Goal: Task Accomplishment & Management: Use online tool/utility

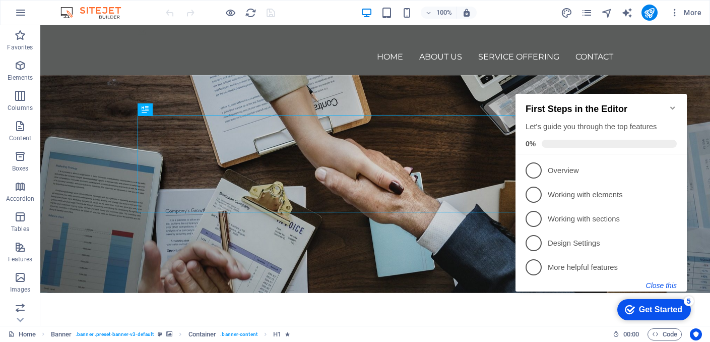
click at [664, 283] on button "Close this" at bounding box center [661, 285] width 31 height 8
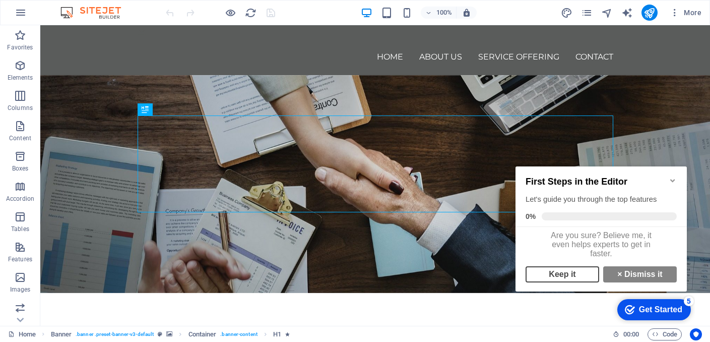
click at [575, 275] on link "Keep it" at bounding box center [563, 274] width 74 height 16
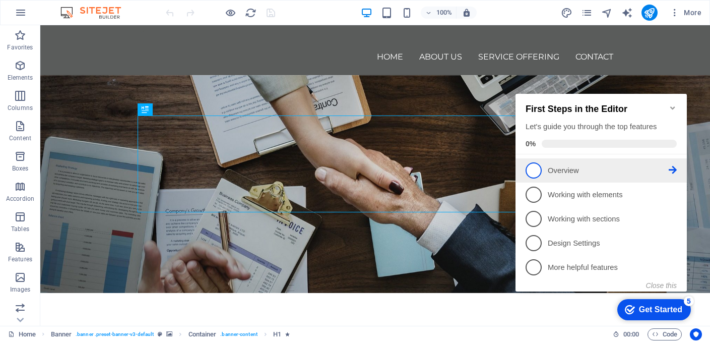
click at [569, 163] on link "1 Overview - incomplete" at bounding box center [601, 170] width 151 height 16
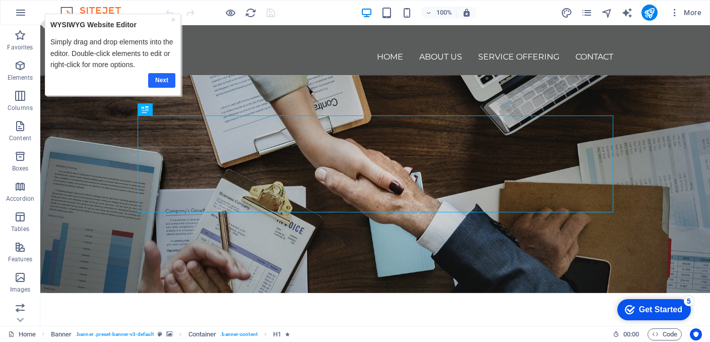
click at [163, 83] on link "Next" at bounding box center [161, 80] width 27 height 15
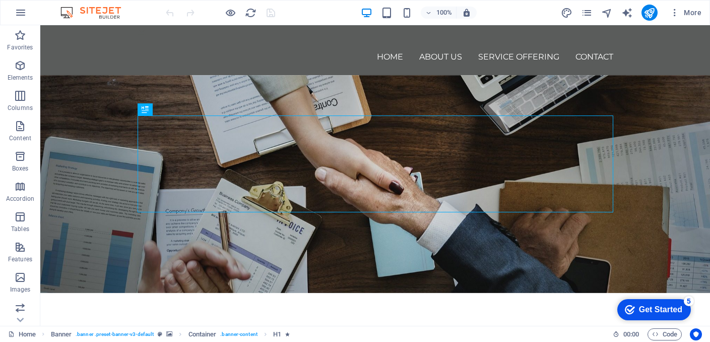
click at [674, 310] on div "Get Started" at bounding box center [660, 309] width 43 height 9
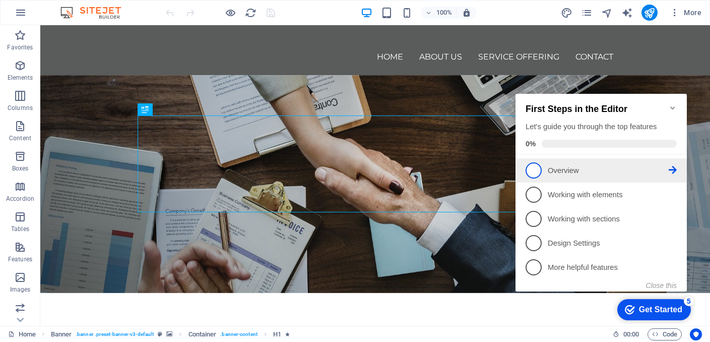
click at [538, 168] on span "1" at bounding box center [534, 170] width 16 height 16
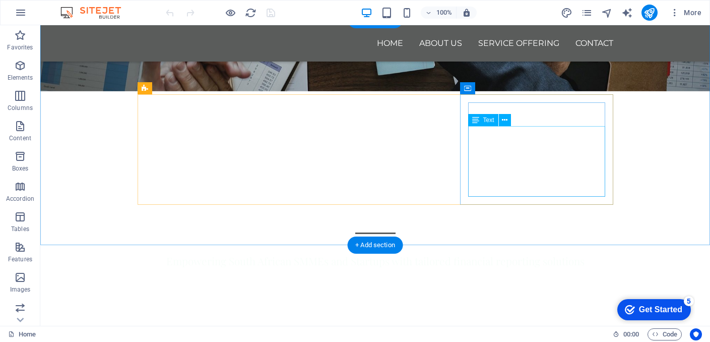
scroll to position [412, 0]
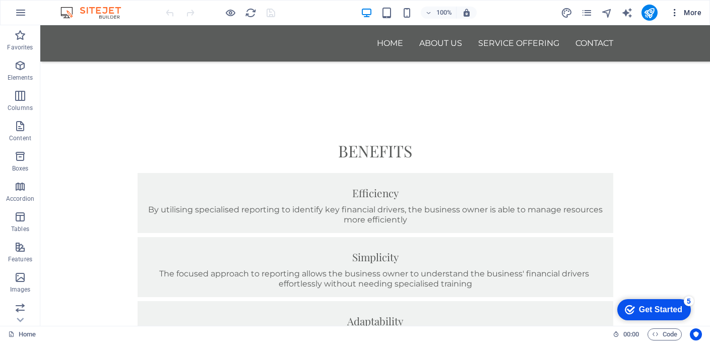
click at [684, 12] on span "More" at bounding box center [686, 13] width 32 height 10
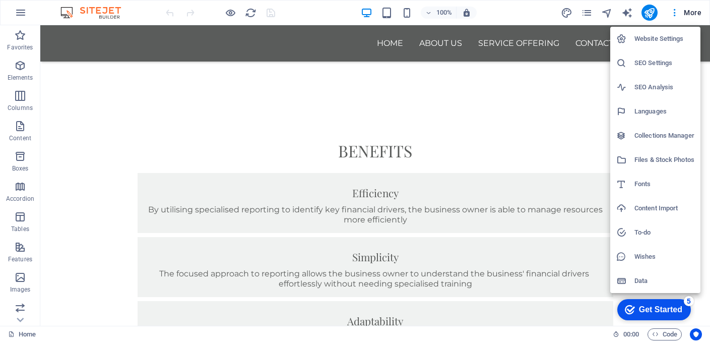
click at [646, 142] on li "Collections Manager" at bounding box center [655, 135] width 90 height 24
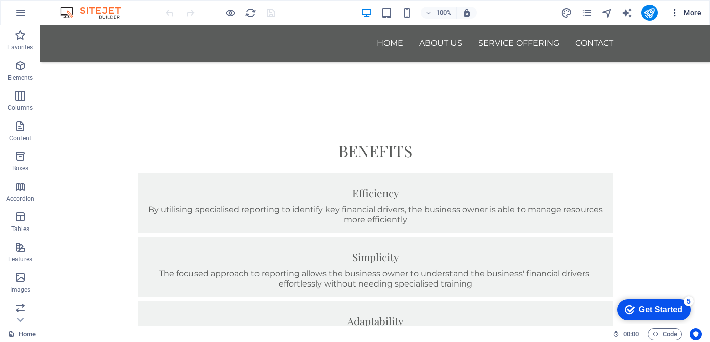
click at [684, 9] on span "More" at bounding box center [686, 13] width 32 height 10
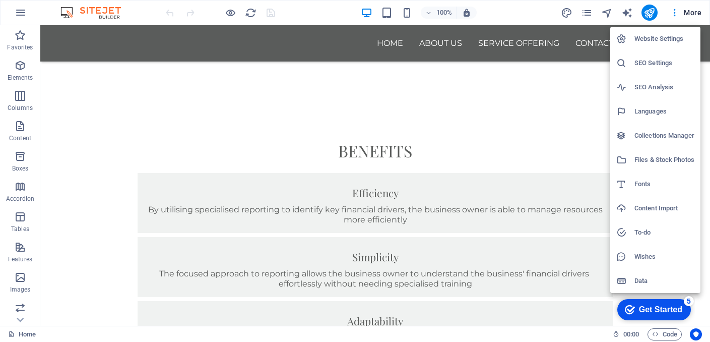
scroll to position [0, 0]
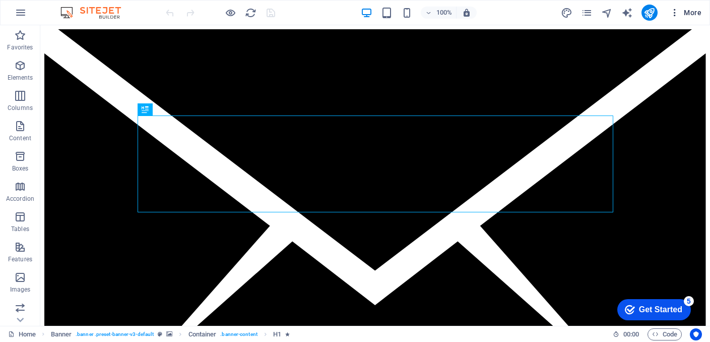
click at [698, 7] on button "More" at bounding box center [686, 13] width 40 height 16
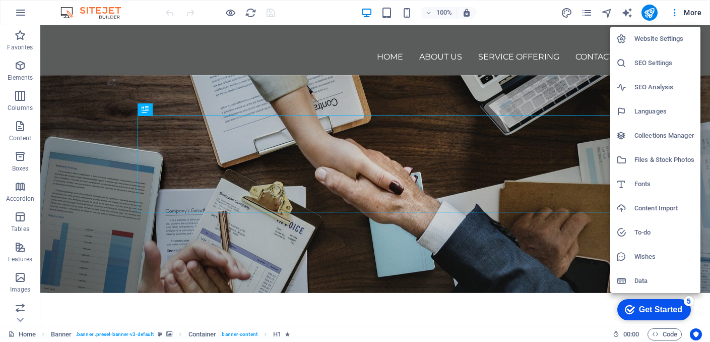
click at [660, 84] on h6 "SEO Analysis" at bounding box center [665, 87] width 60 height 12
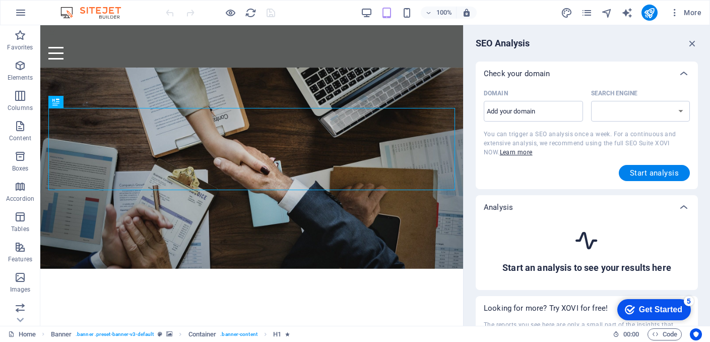
select select "[DOMAIN_NAME]"
click at [559, 104] on input "Domain ​" at bounding box center [533, 111] width 99 height 16
type input "[DOMAIN_NAME]"
click at [648, 166] on button "Start analysis" at bounding box center [654, 173] width 71 height 16
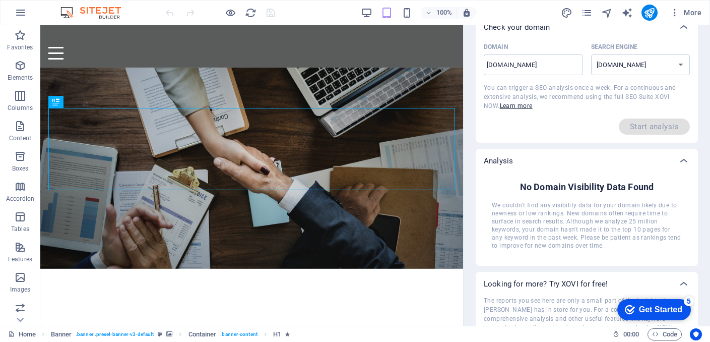
scroll to position [112, 0]
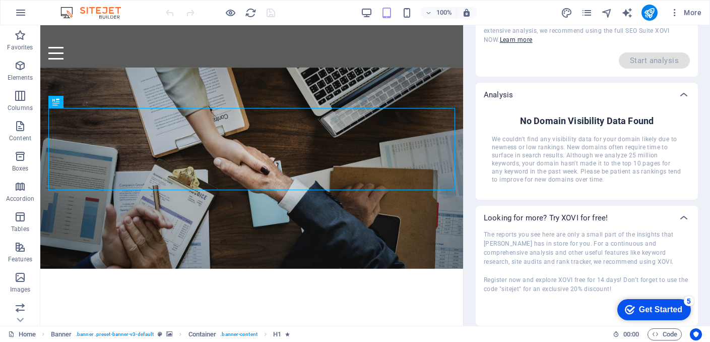
click at [655, 305] on div "Get Started" at bounding box center [660, 309] width 43 height 9
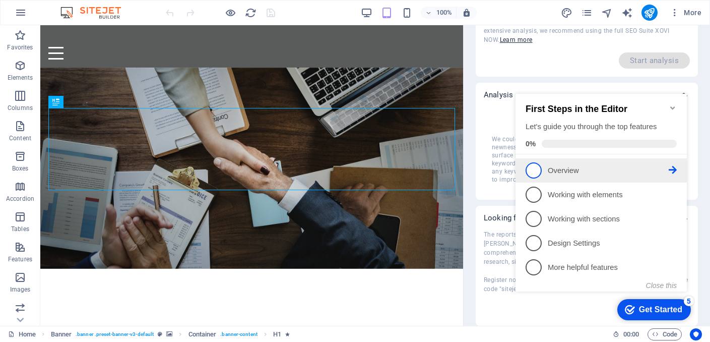
click at [553, 171] on p "Overview - incomplete" at bounding box center [608, 170] width 121 height 11
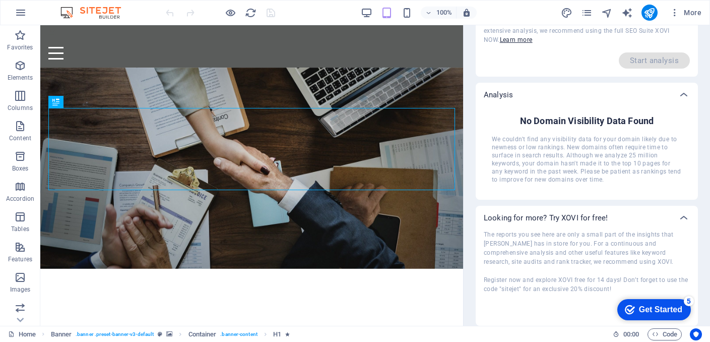
scroll to position [0, 0]
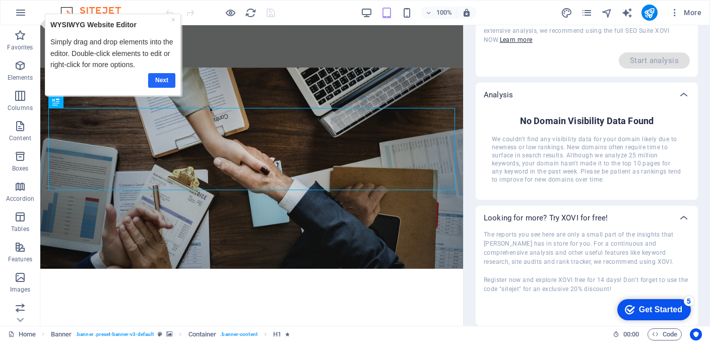
click at [155, 81] on link "Next" at bounding box center [161, 80] width 27 height 15
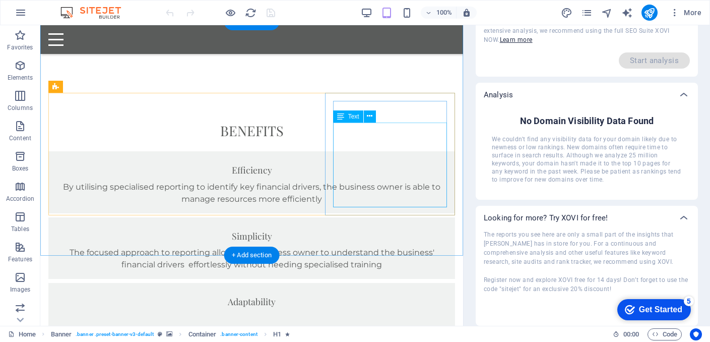
scroll to position [404, 0]
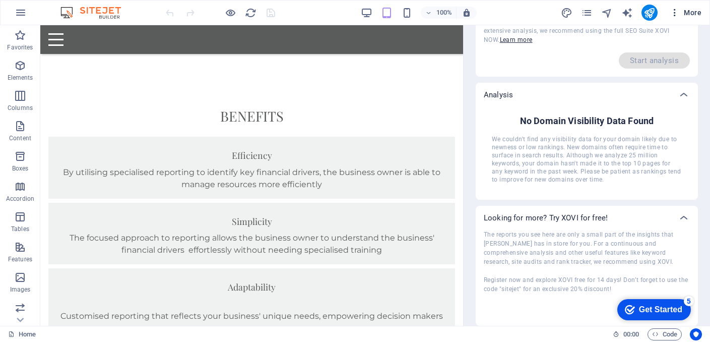
click at [680, 14] on icon "button" at bounding box center [675, 13] width 10 height 10
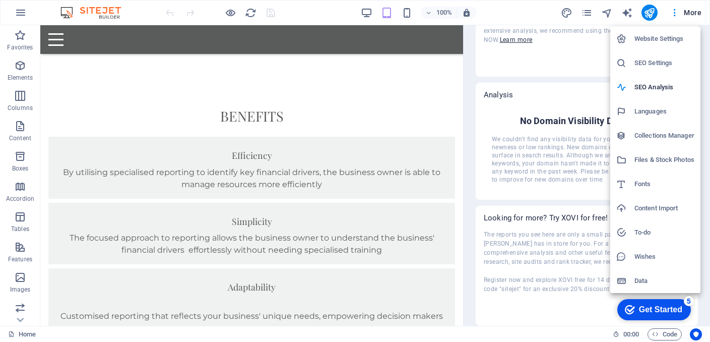
click at [647, 285] on h6 "Data" at bounding box center [665, 281] width 60 height 12
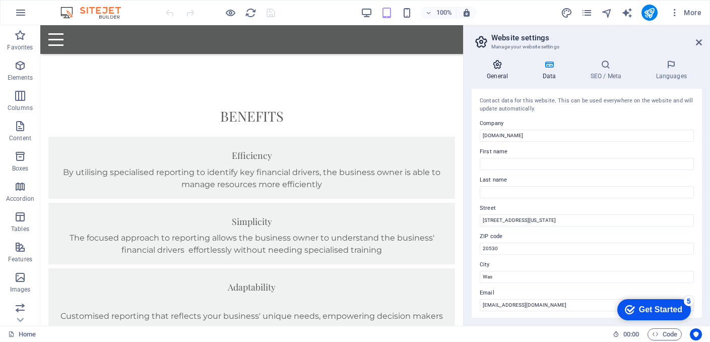
click at [496, 71] on h4 "General" at bounding box center [499, 69] width 55 height 21
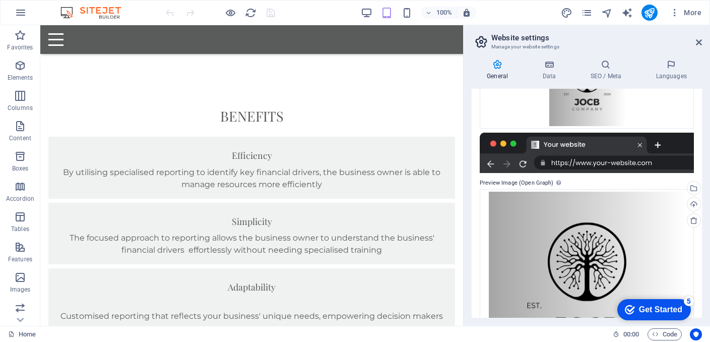
scroll to position [267, 0]
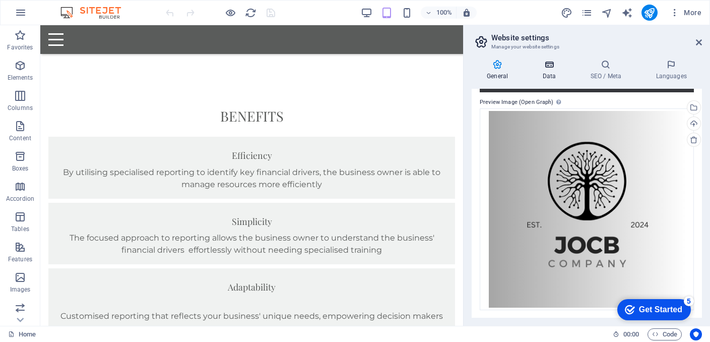
click at [545, 73] on h4 "Data" at bounding box center [551, 69] width 48 height 21
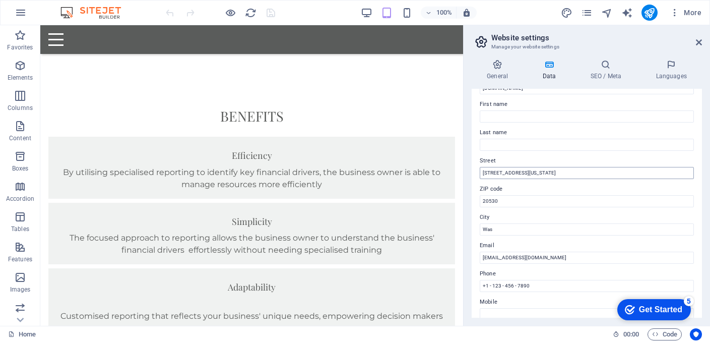
scroll to position [0, 0]
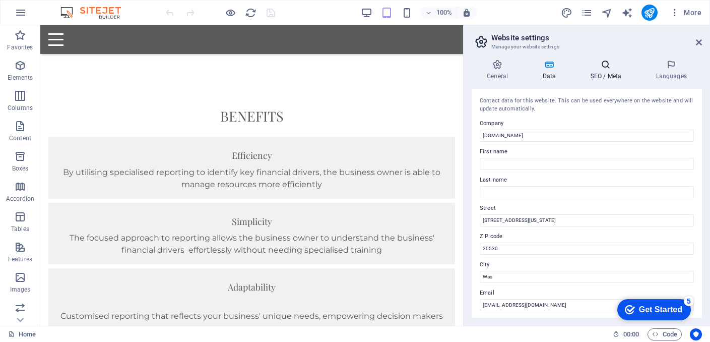
click at [606, 77] on h4 "SEO / Meta" at bounding box center [608, 69] width 66 height 21
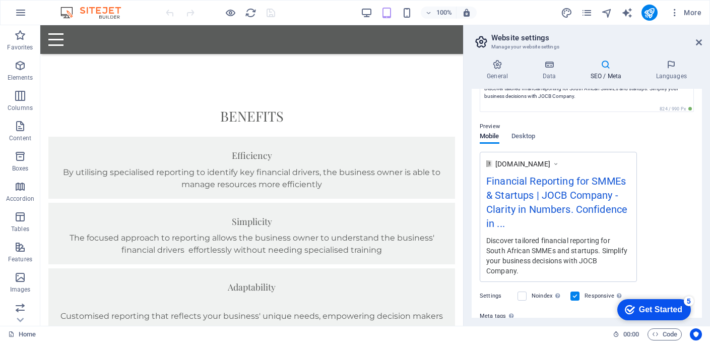
scroll to position [112, 0]
click at [528, 142] on span "Desktop" at bounding box center [524, 139] width 24 height 14
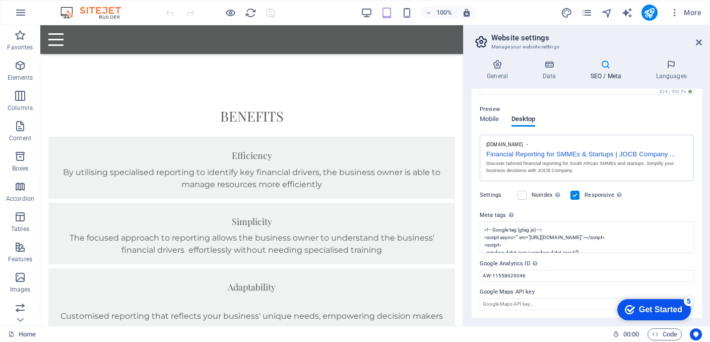
scroll to position [0, 0]
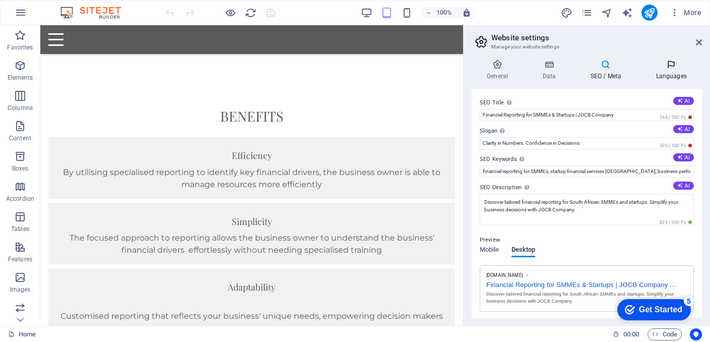
click at [671, 76] on h4 "Languages" at bounding box center [671, 69] width 61 height 21
